Goal: Find specific page/section: Find specific page/section

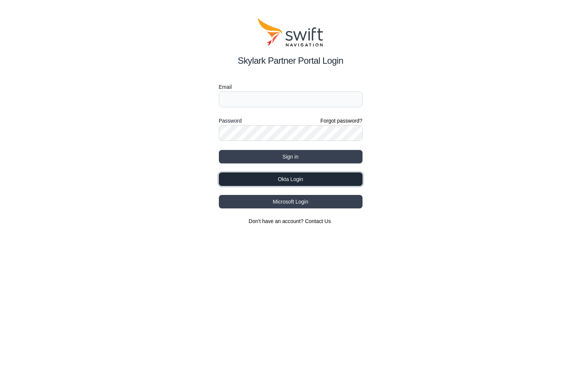
click at [279, 176] on button "Okta Login" at bounding box center [291, 178] width 144 height 13
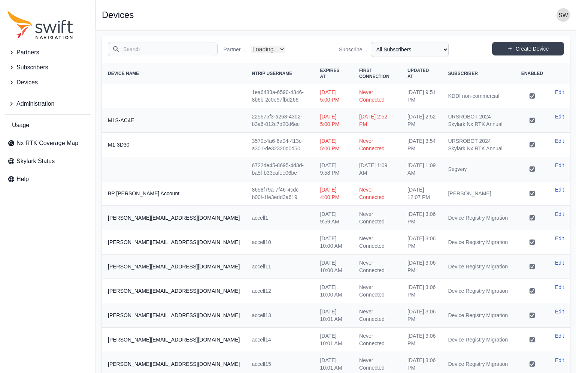
select select "Partner Name"
click at [144, 49] on input "Search" at bounding box center [163, 49] width 110 height 14
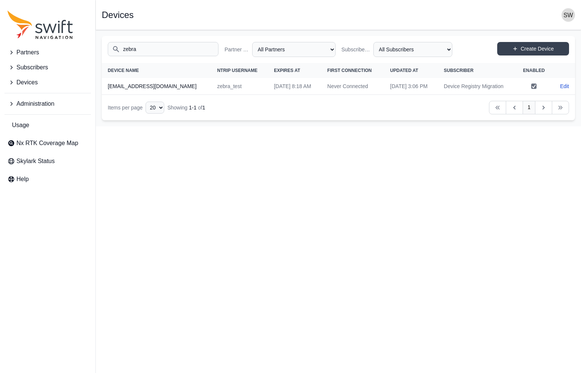
type input "zebra"
